Goal: Find specific page/section: Find specific page/section

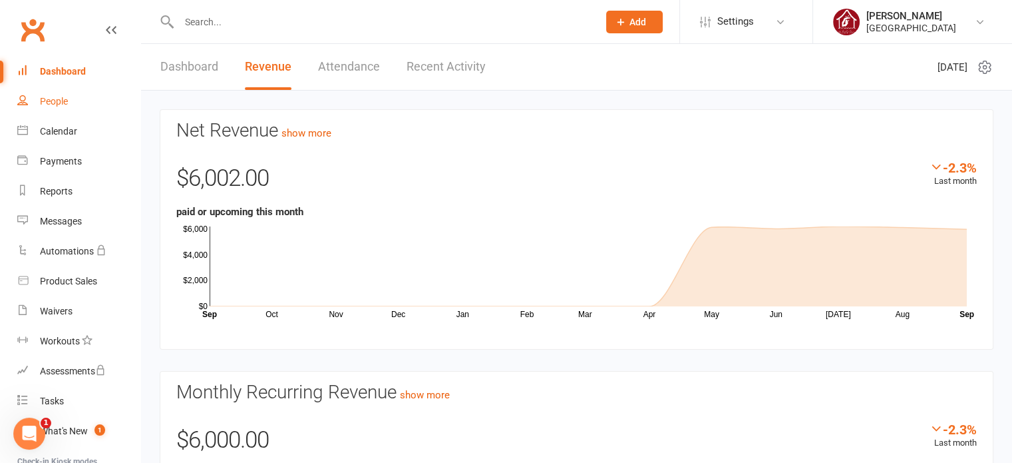
click at [69, 95] on link "People" at bounding box center [78, 102] width 123 height 30
click at [48, 102] on div "People" at bounding box center [54, 101] width 28 height 11
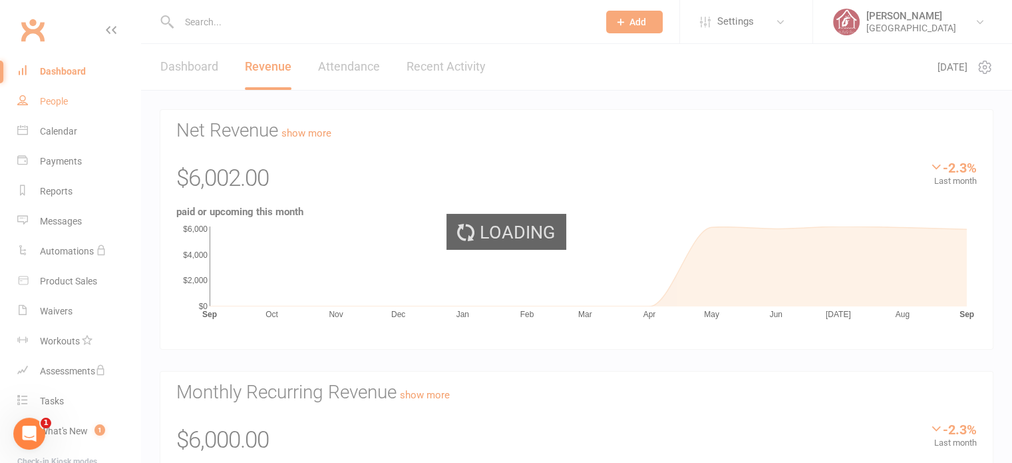
select select "25"
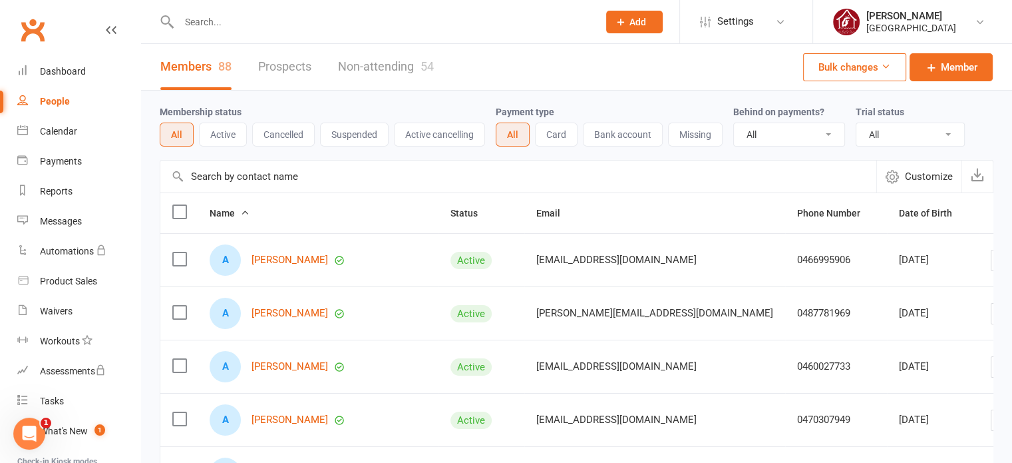
click at [231, 176] on input "text" at bounding box center [518, 176] width 716 height 32
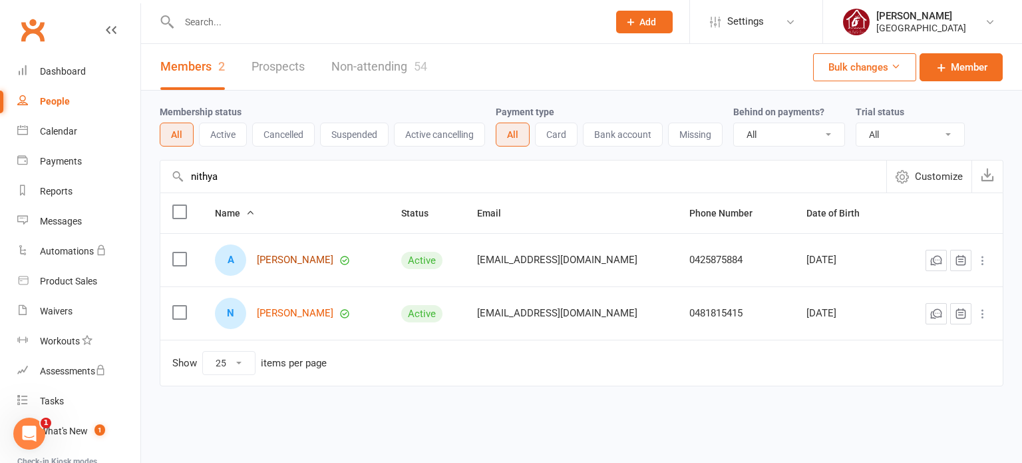
type input "nithya"
click at [318, 259] on link "[PERSON_NAME]" at bounding box center [295, 259] width 77 height 11
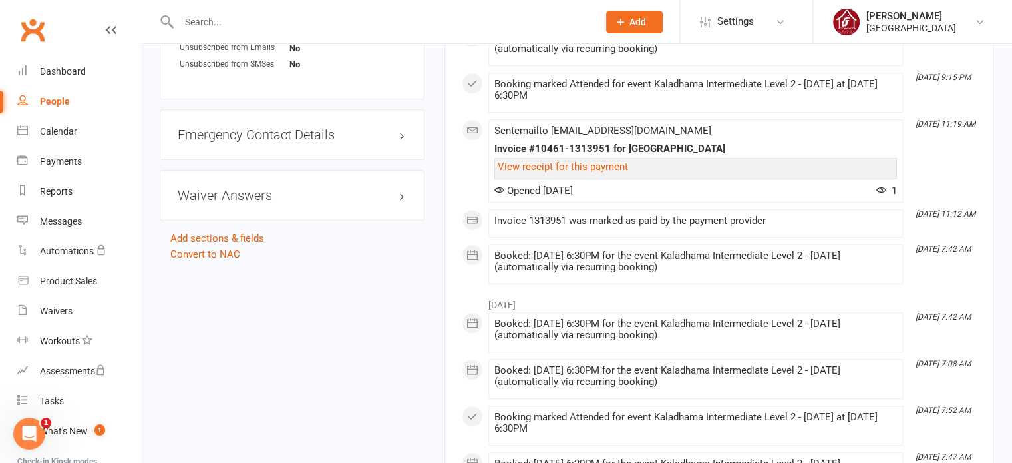
scroll to position [981, 0]
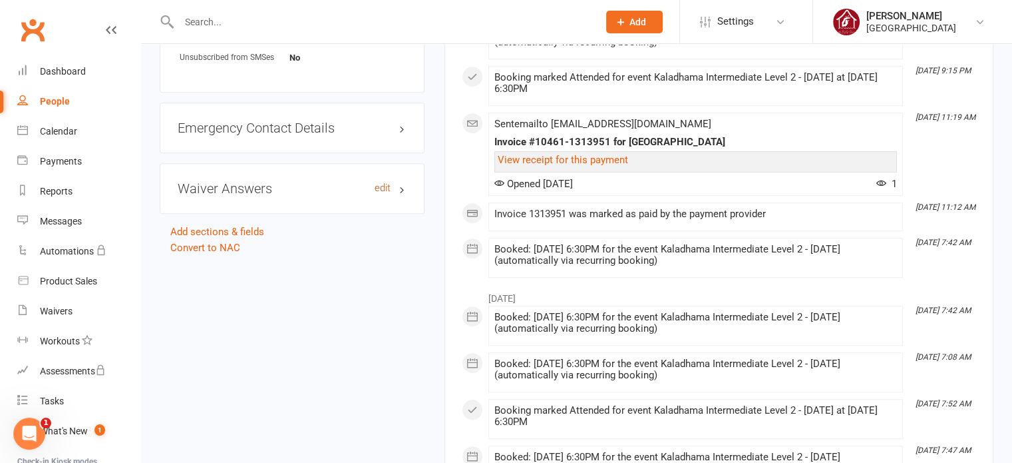
click at [377, 184] on link "edit" at bounding box center [383, 187] width 16 height 11
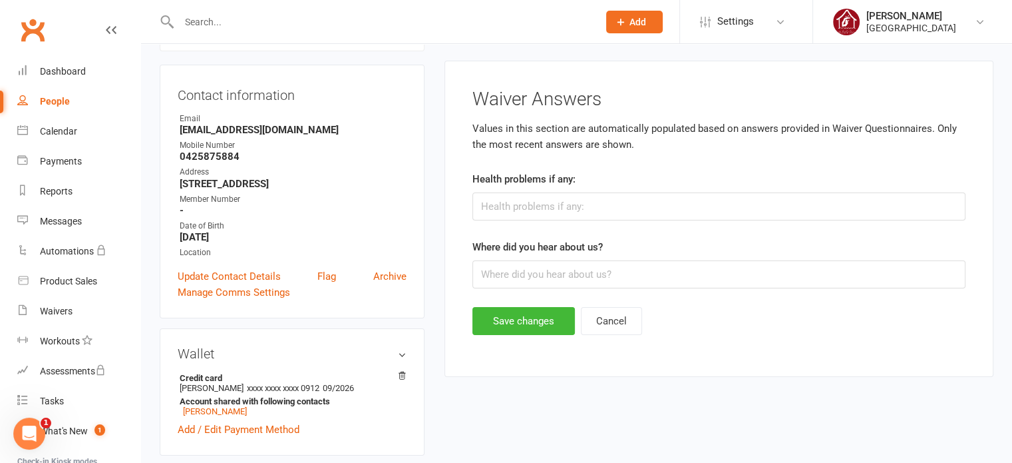
scroll to position [0, 0]
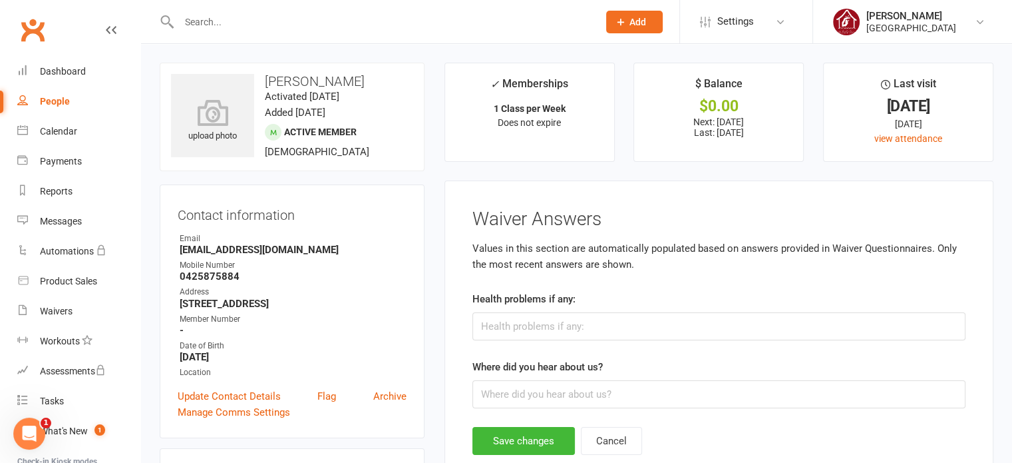
click at [57, 99] on div "People" at bounding box center [55, 101] width 30 height 11
select select "25"
